Goal: Task Accomplishment & Management: Use online tool/utility

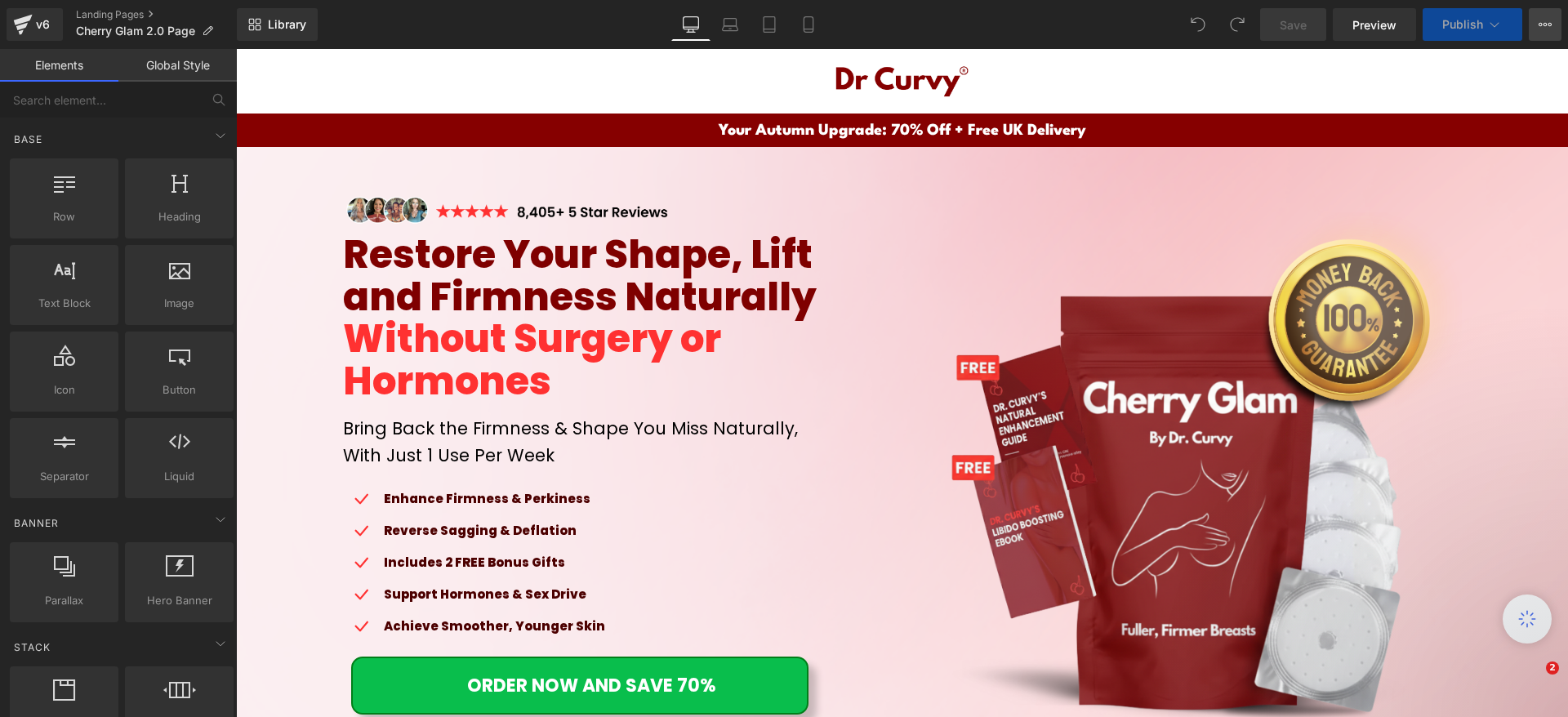
click at [1543, 29] on icon at bounding box center [1545, 24] width 13 height 13
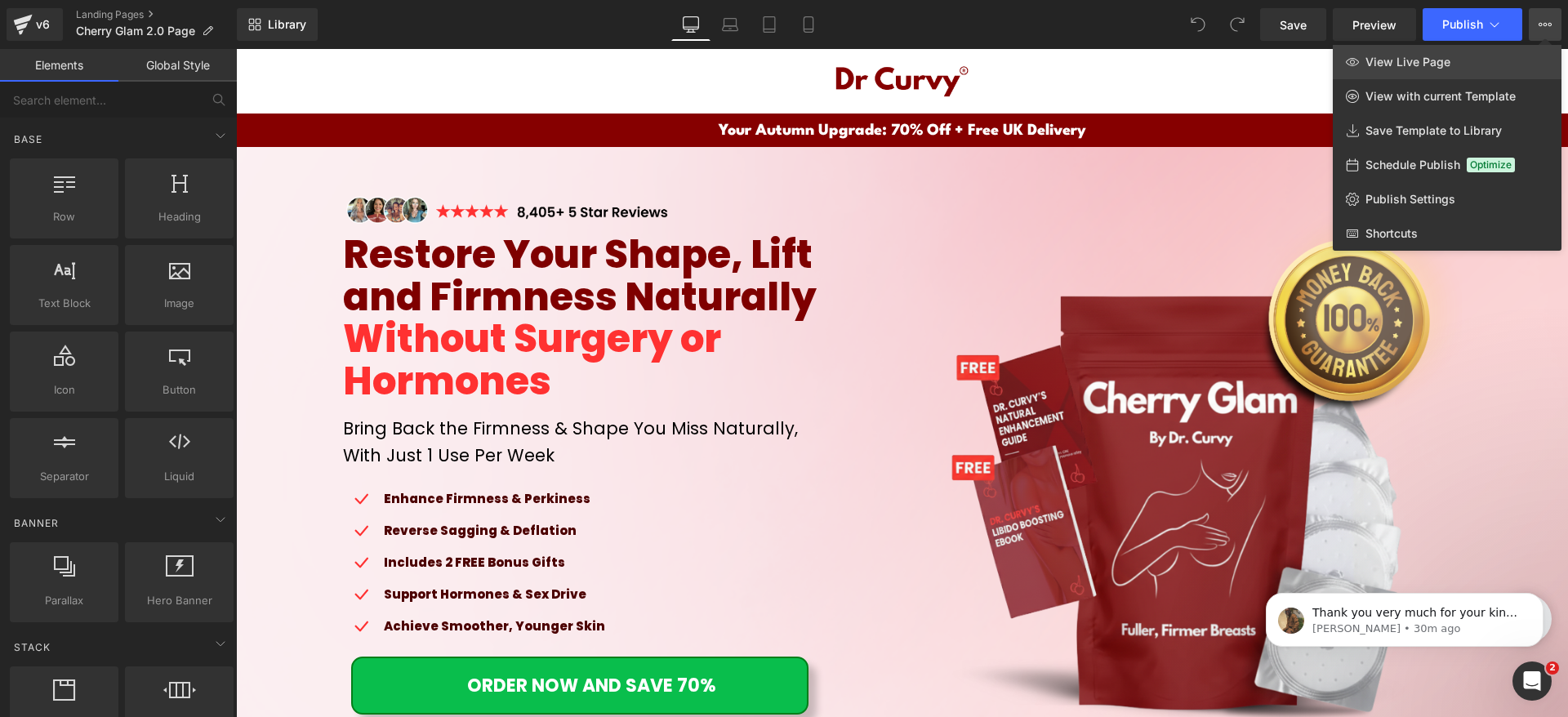
click at [1427, 55] on span "View Live Page" at bounding box center [1407, 62] width 85 height 15
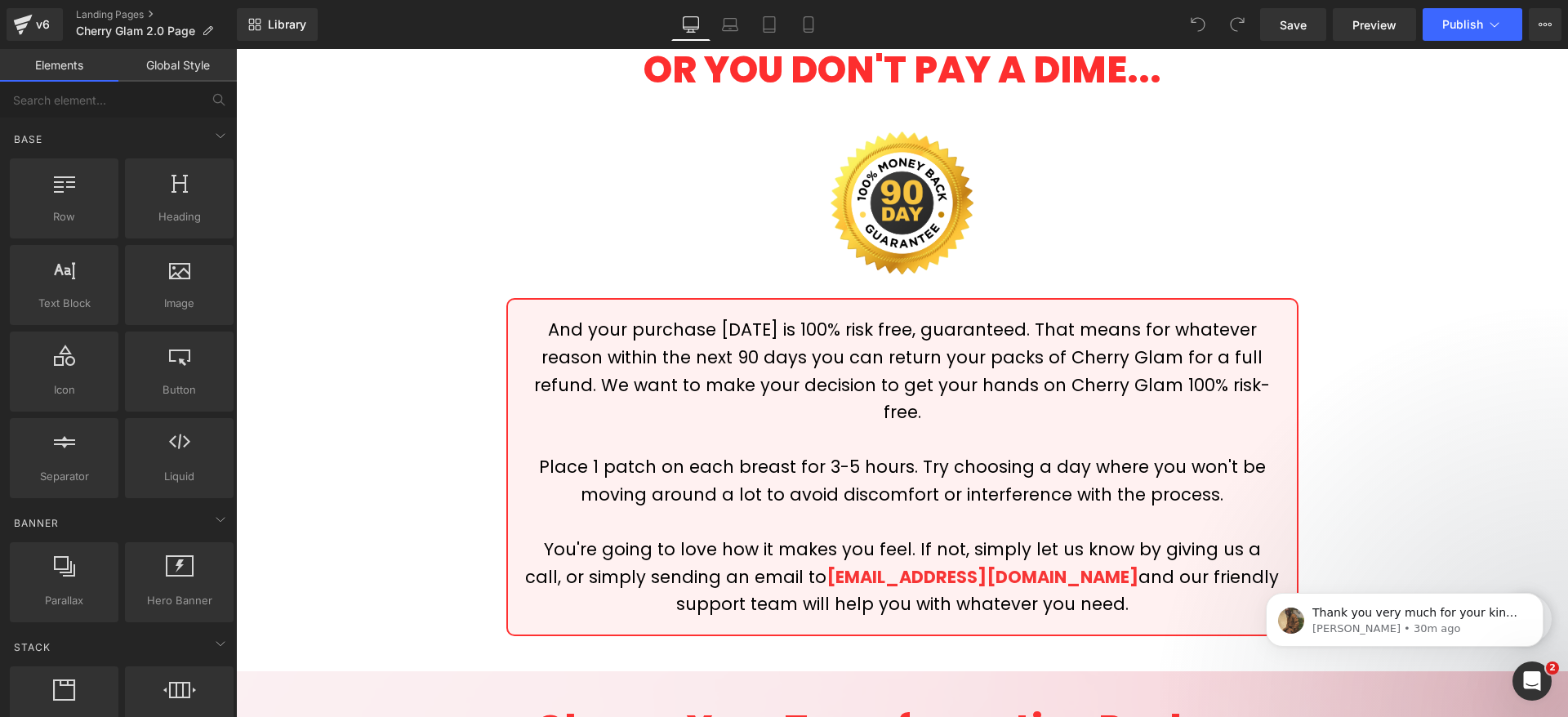
scroll to position [7268, 0]
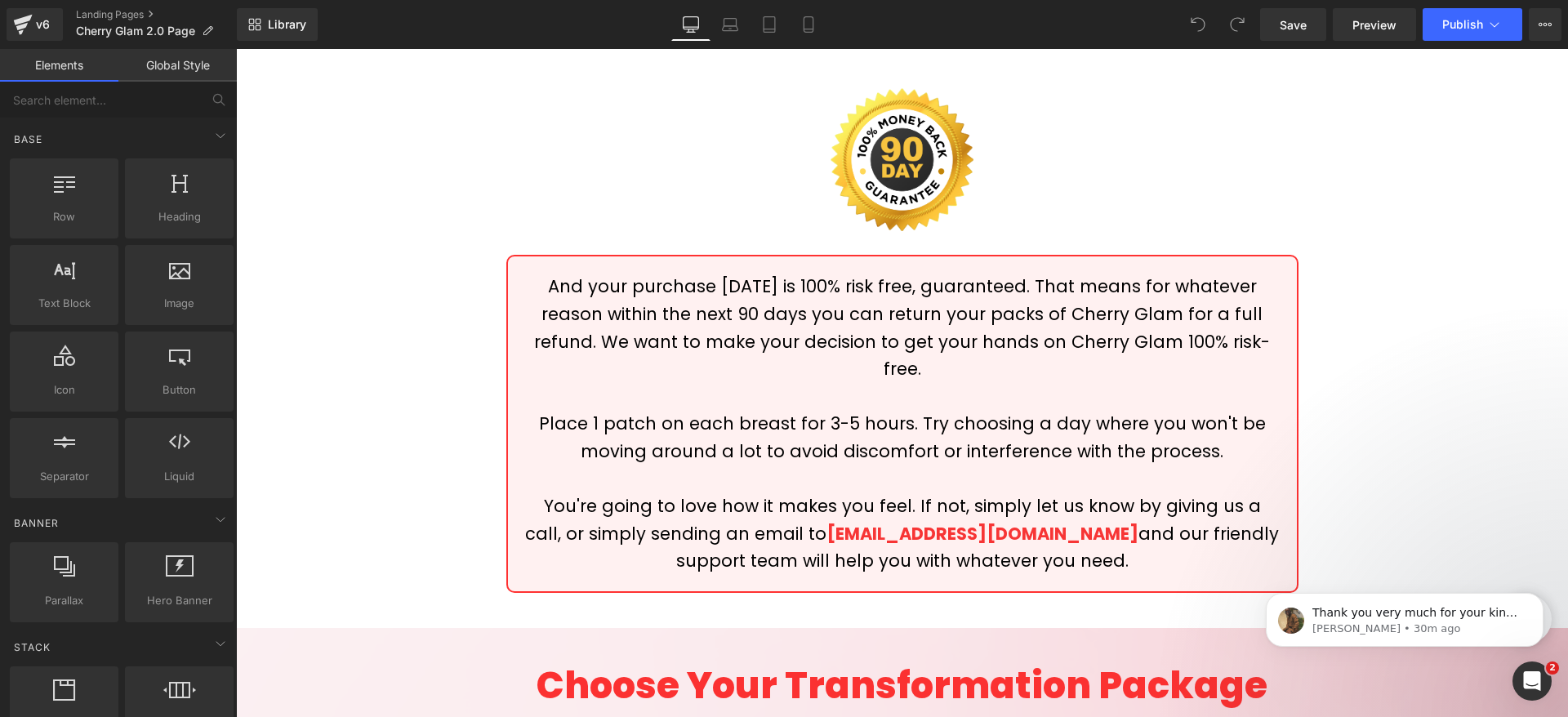
click at [858, 493] on p "You're going to love how it makes you feel. If not, simply let us know by givin…" at bounding box center [901, 534] width 756 height 83
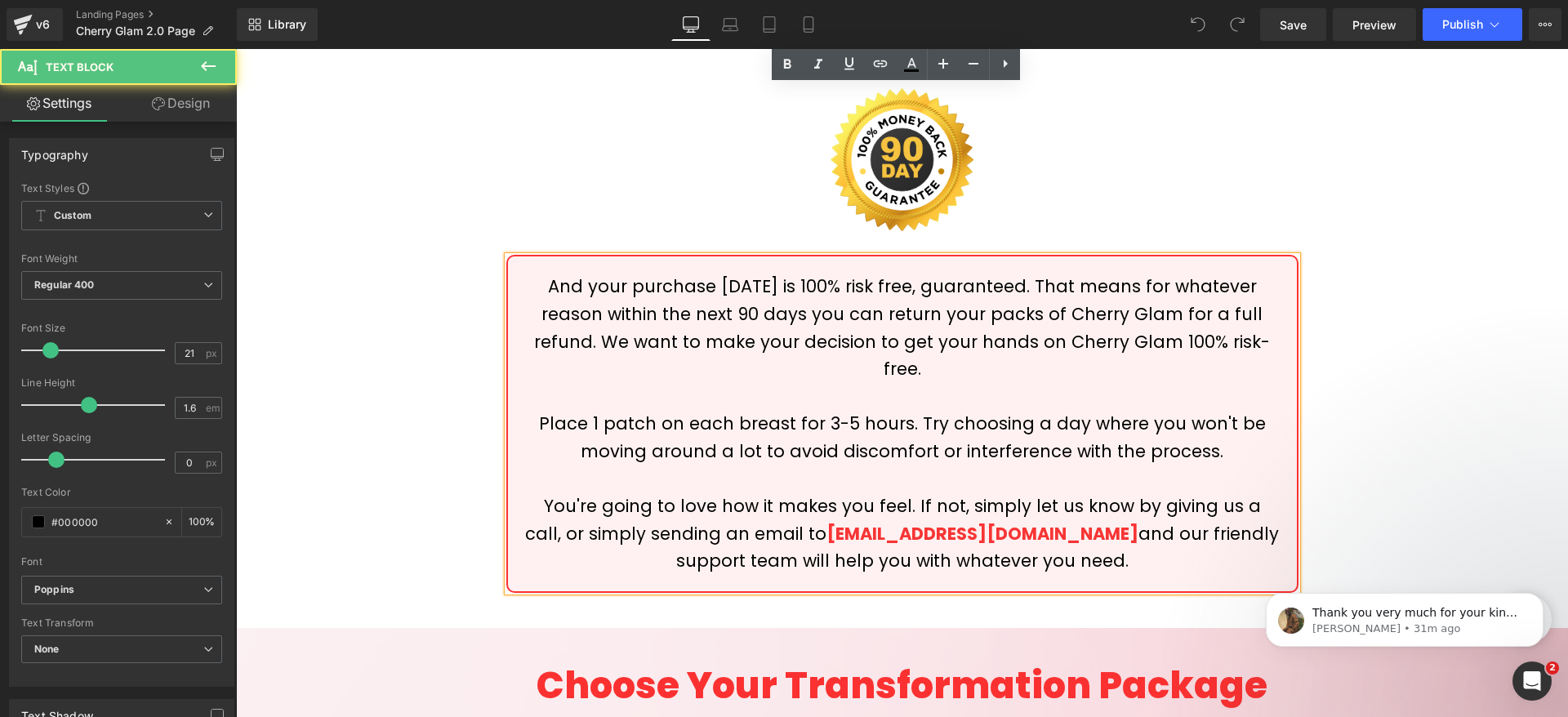
scroll to position [8082, 0]
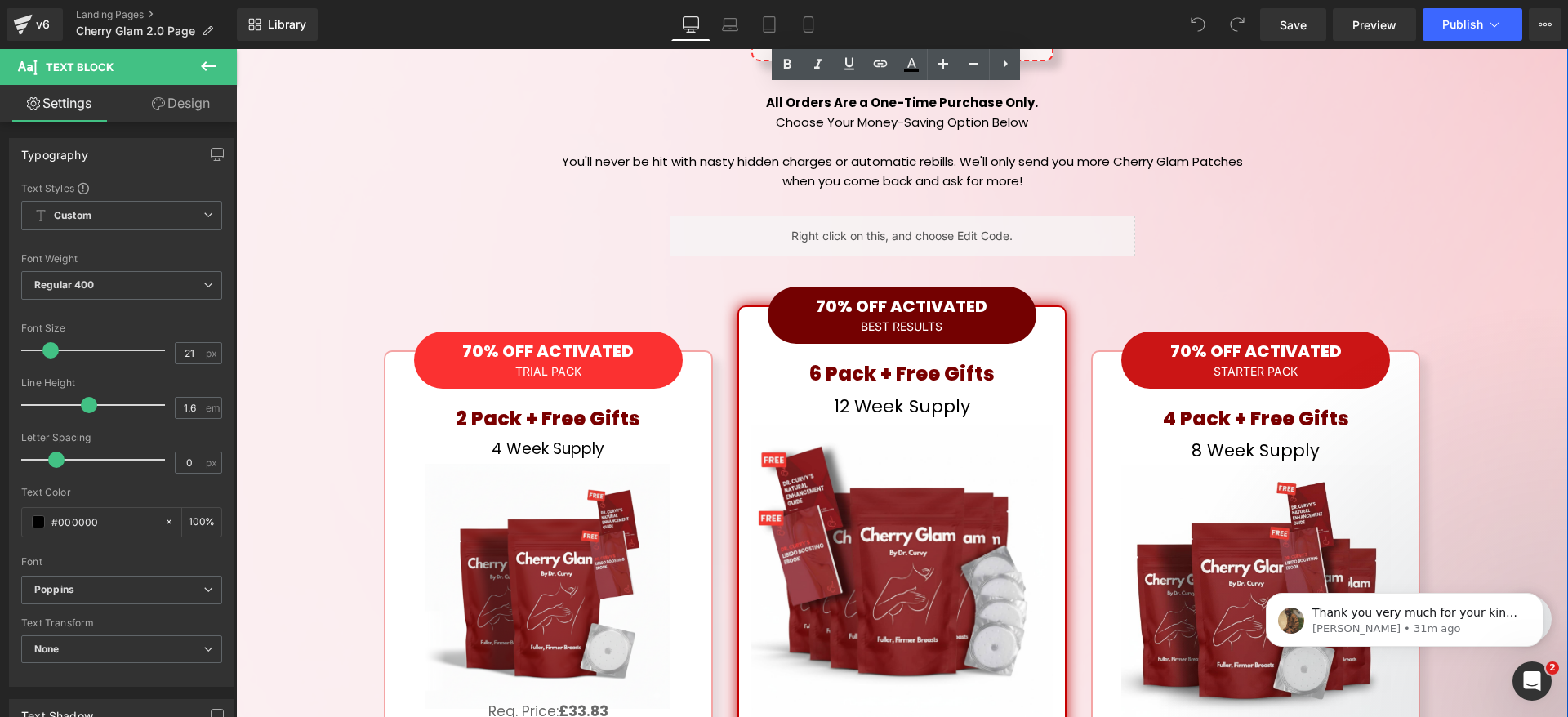
click at [784, 392] on p "12 Week Supply" at bounding box center [901, 406] width 301 height 28
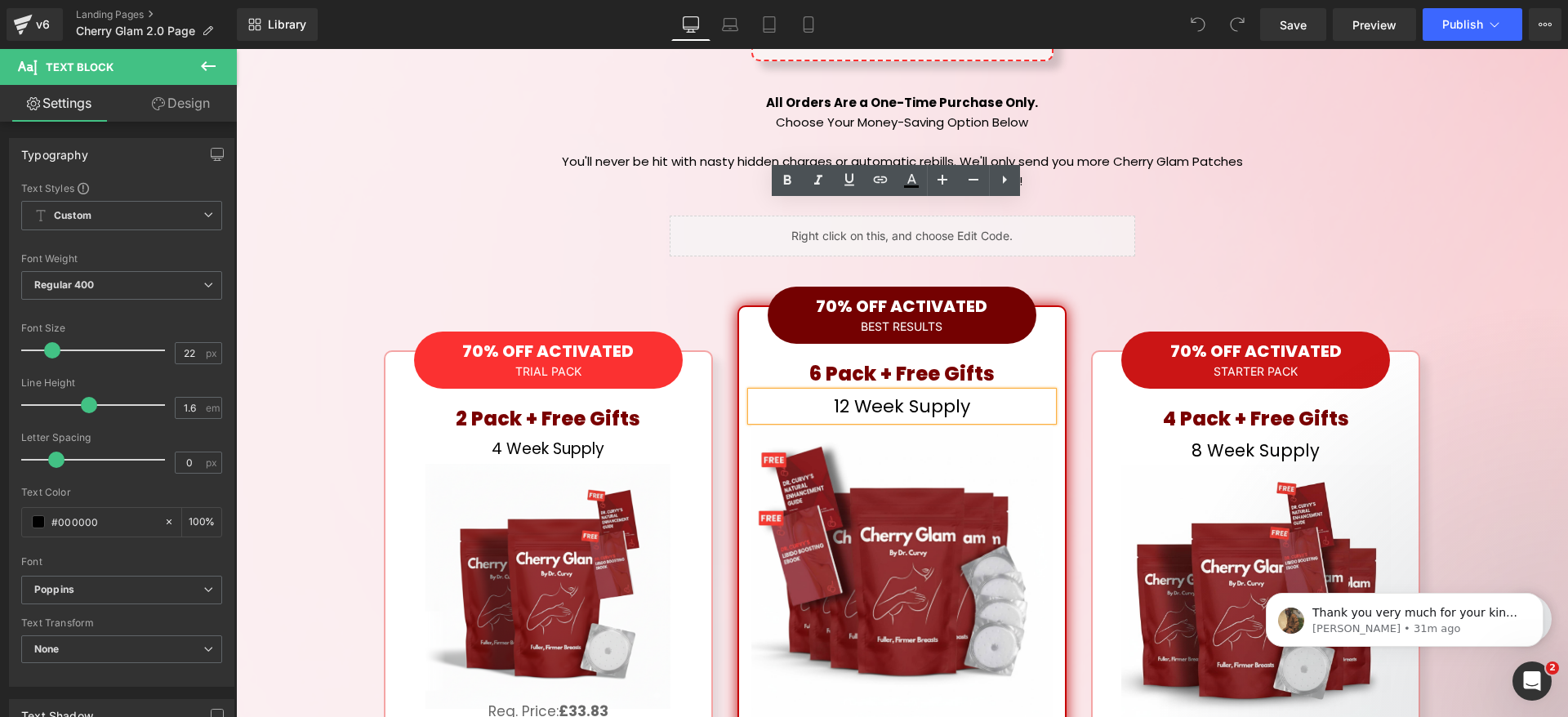
drag, startPoint x: 756, startPoint y: 142, endPoint x: 756, endPoint y: 179, distance: 37.0
click at [755, 307] on div "70% OFF ACTIVATED BEST RESULTS Heading 6 Pack + Free Gifts Heading 12 Week Supp…" at bounding box center [901, 676] width 326 height 739
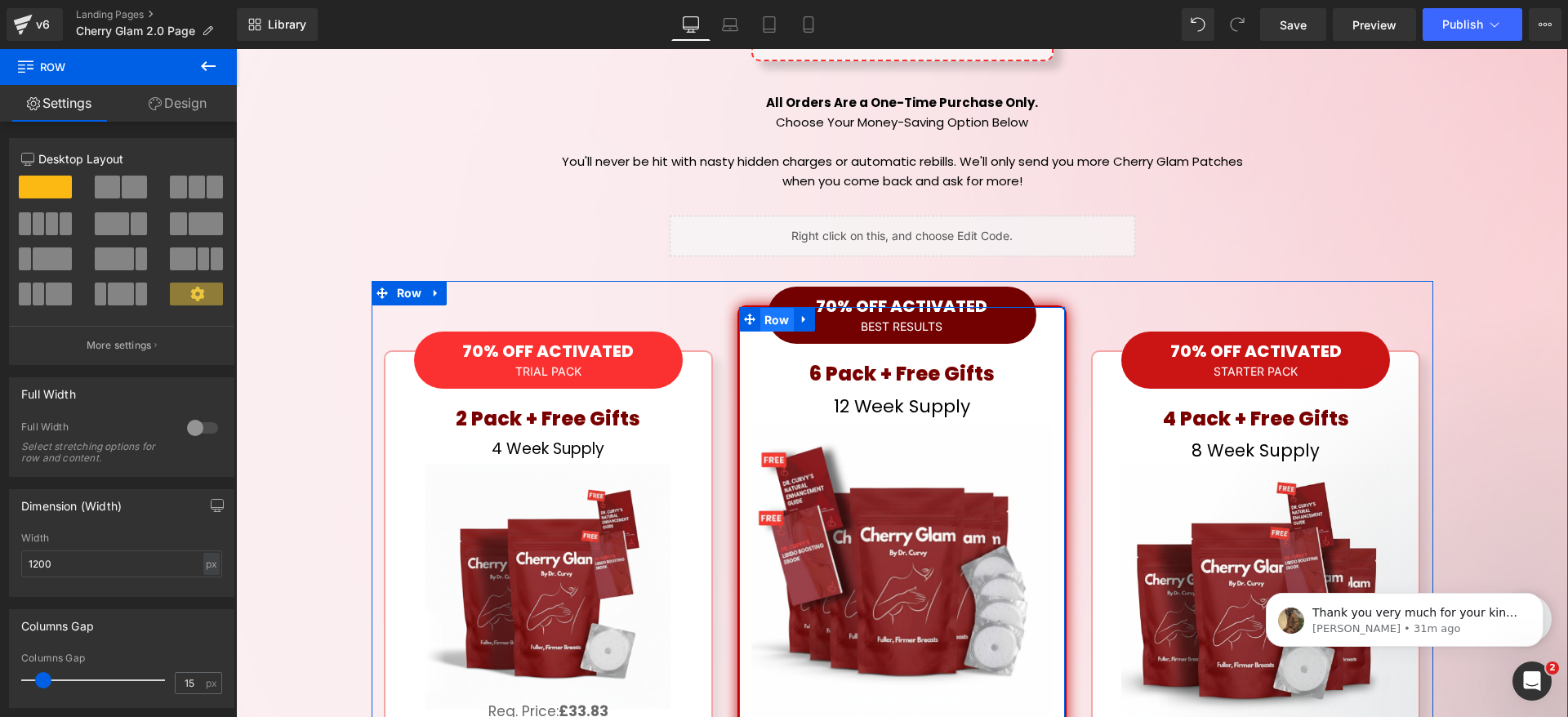
click at [770, 308] on span "Row" at bounding box center [777, 320] width 34 height 24
click at [799, 313] on icon at bounding box center [805, 319] width 11 height 12
click at [781, 308] on span "Row" at bounding box center [777, 320] width 34 height 24
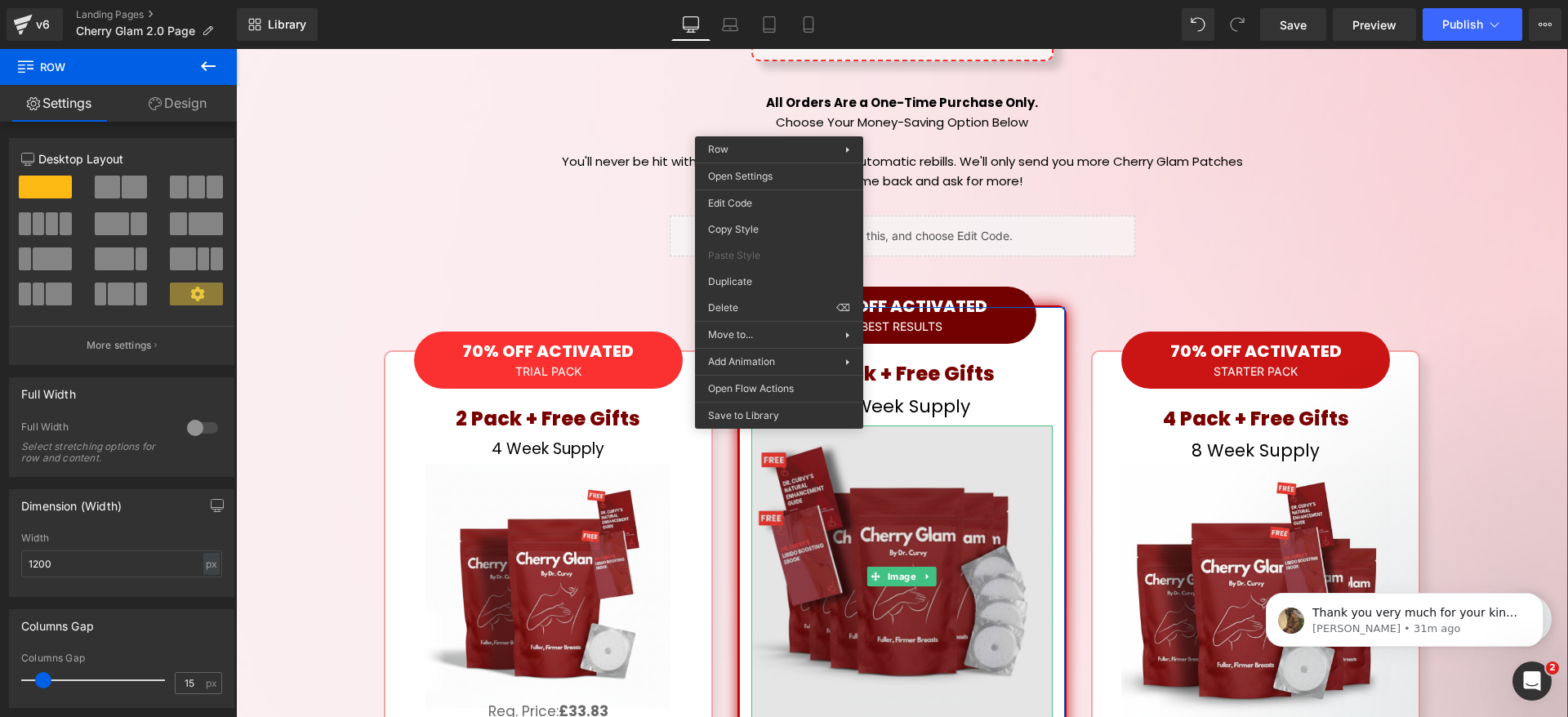
click at [987, 425] on img at bounding box center [901, 575] width 301 height 301
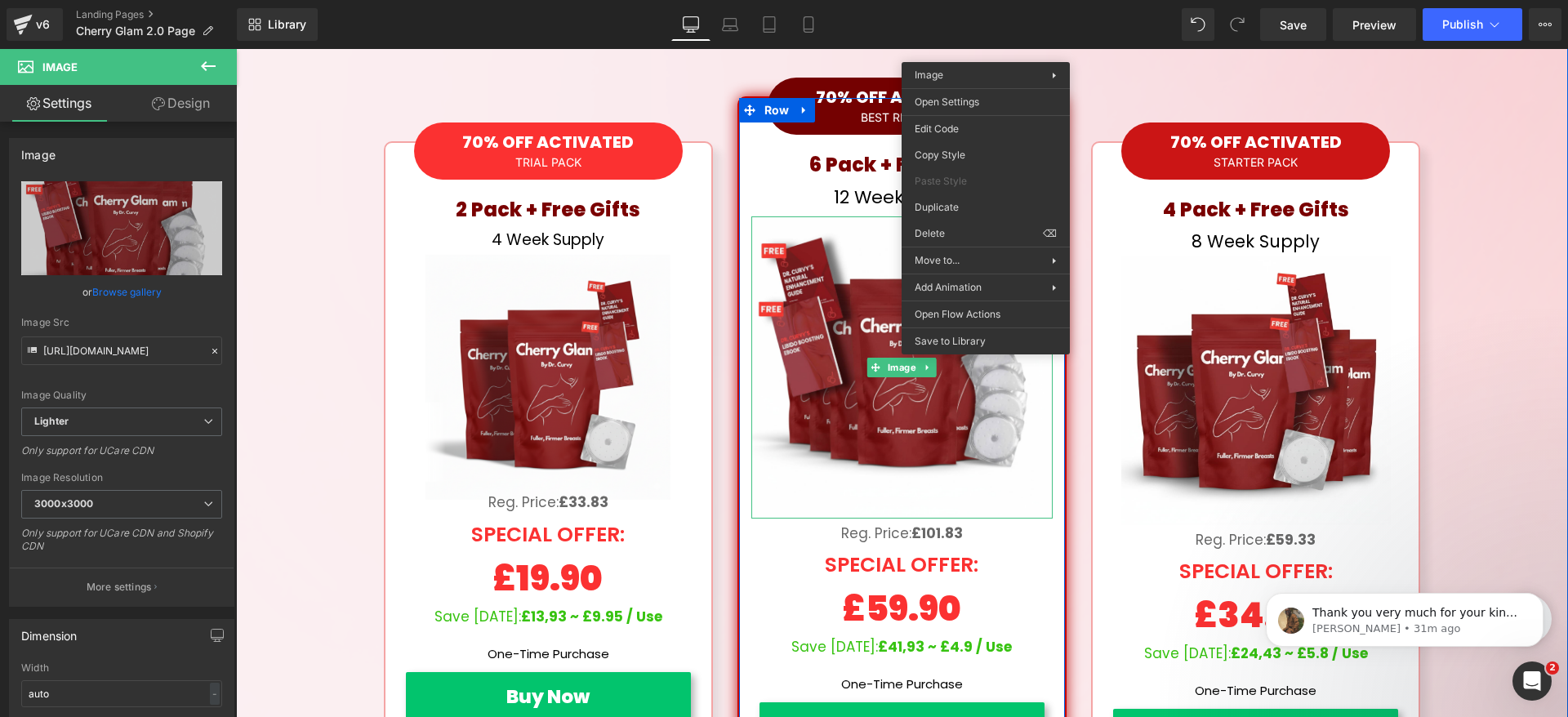
scroll to position [8327, 0]
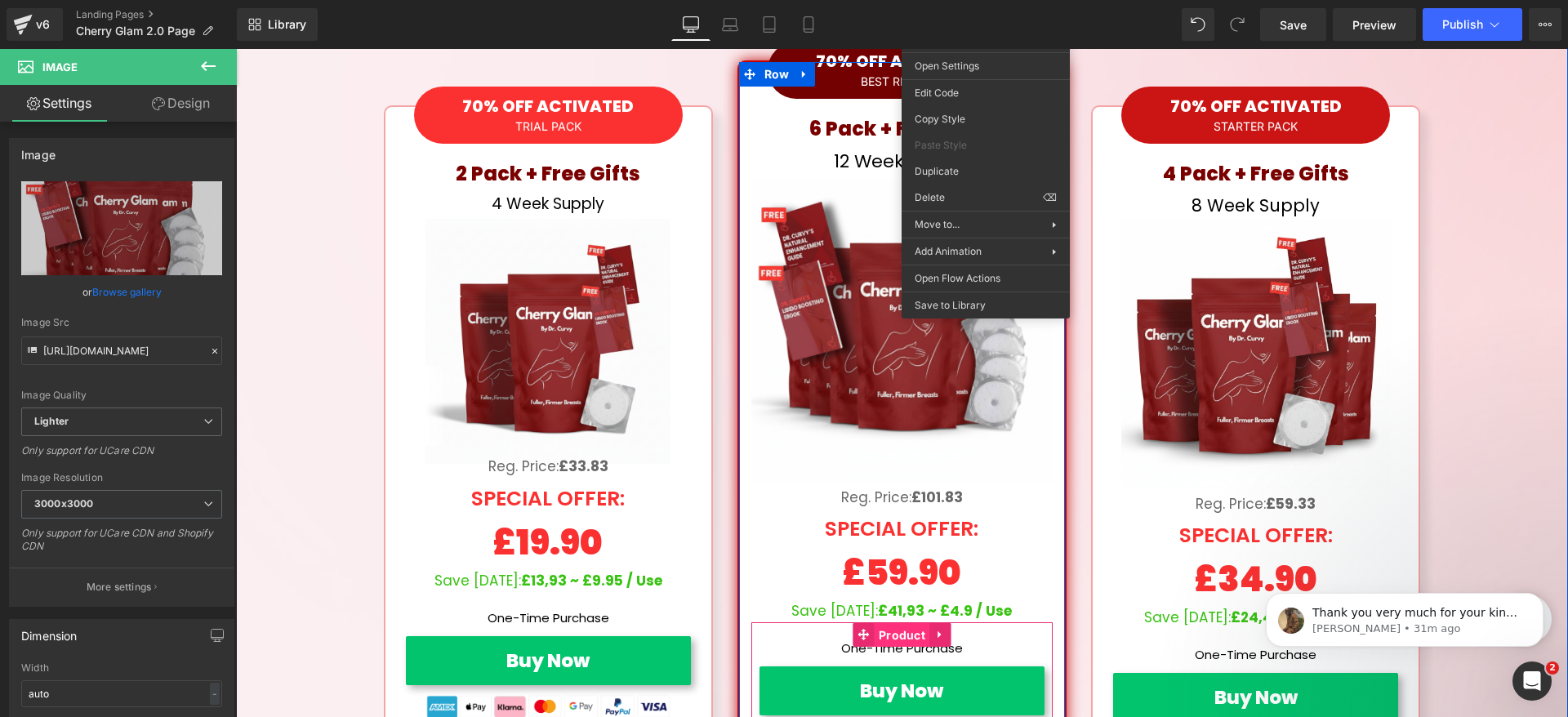
click at [890, 623] on span "Product" at bounding box center [902, 635] width 54 height 24
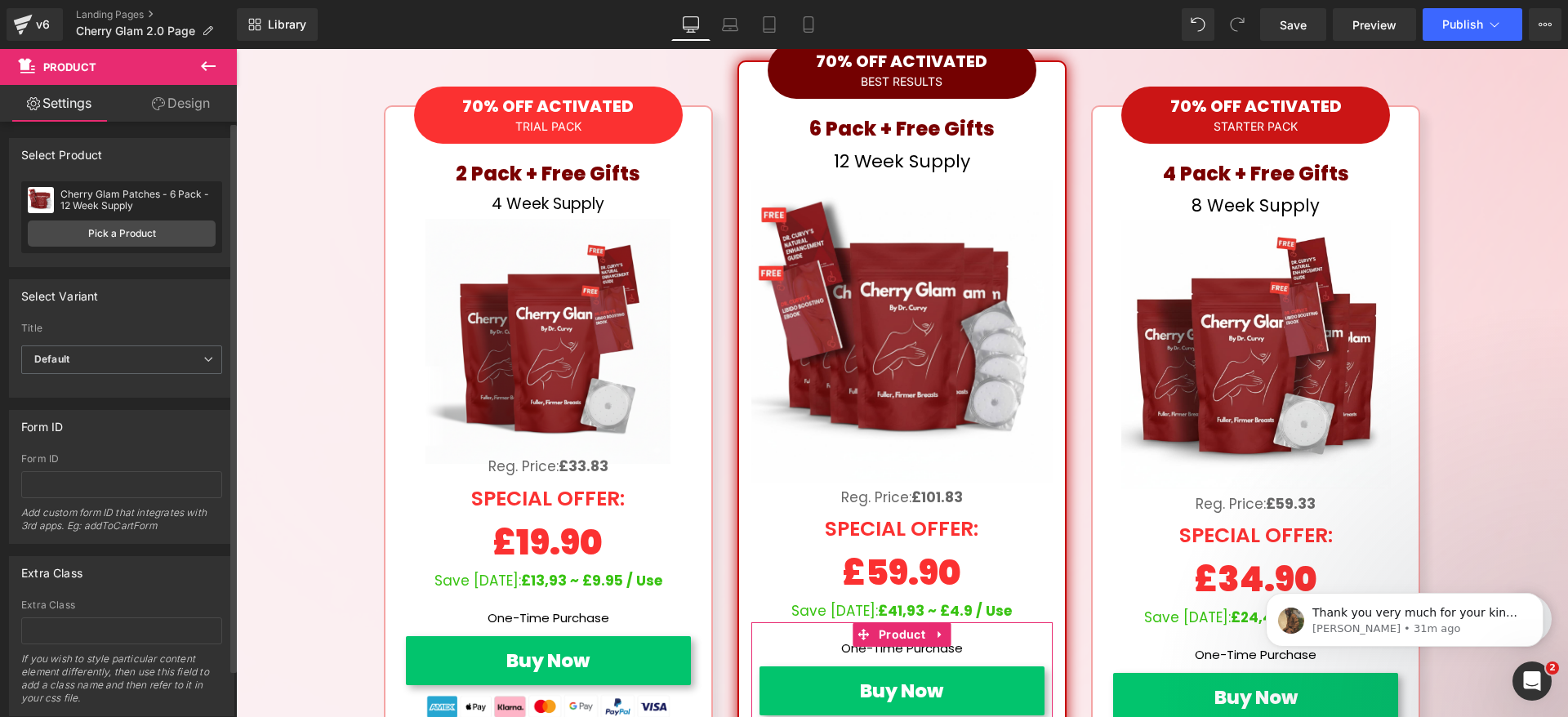
click at [163, 191] on div "Cherry Glam Patches - 6 Pack - 12 Week Supply" at bounding box center [137, 200] width 155 height 23
copy div "Cherry Glam Patches - 6 Pack - 12 Week Supply"
